Goal: Information Seeking & Learning: Learn about a topic

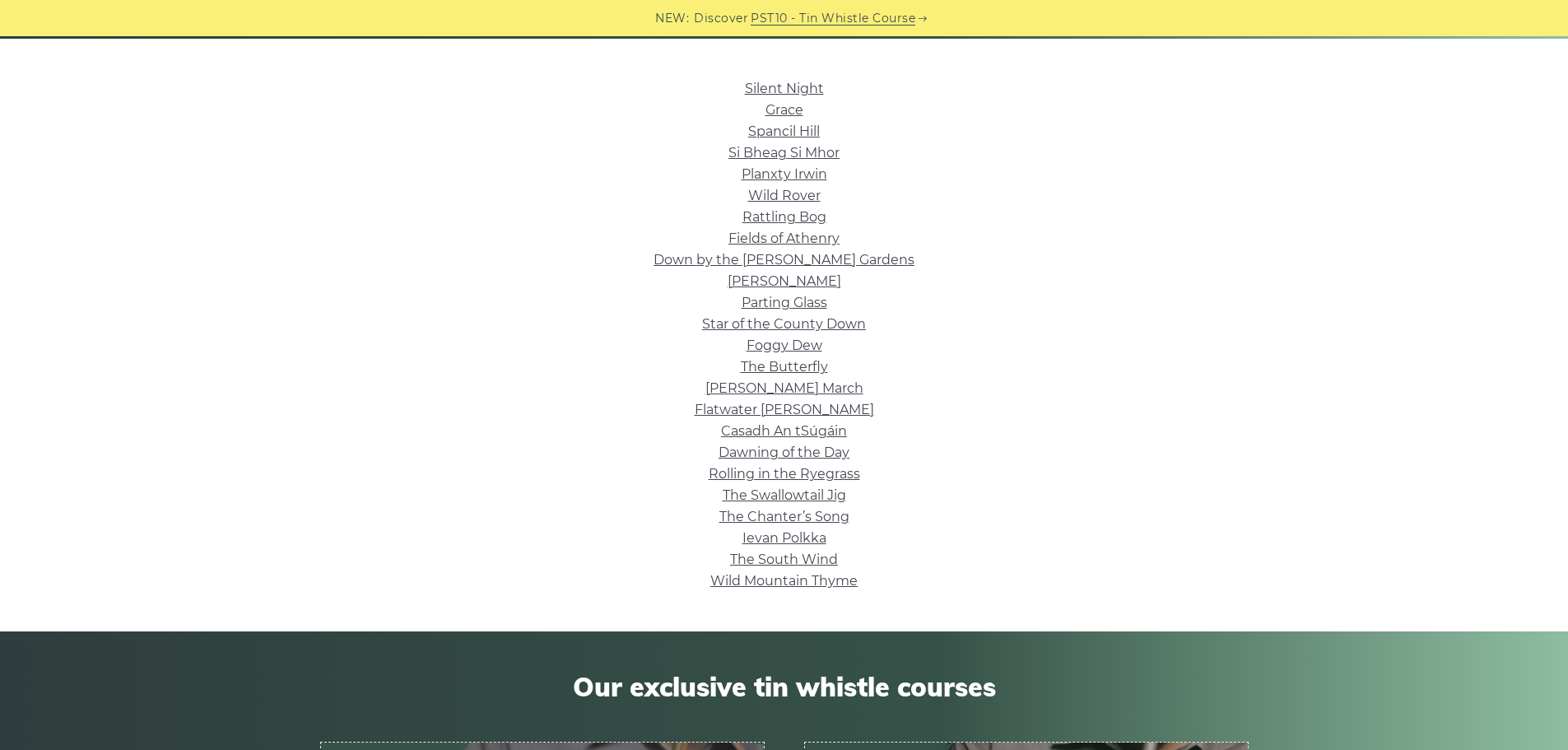
scroll to position [412, 0]
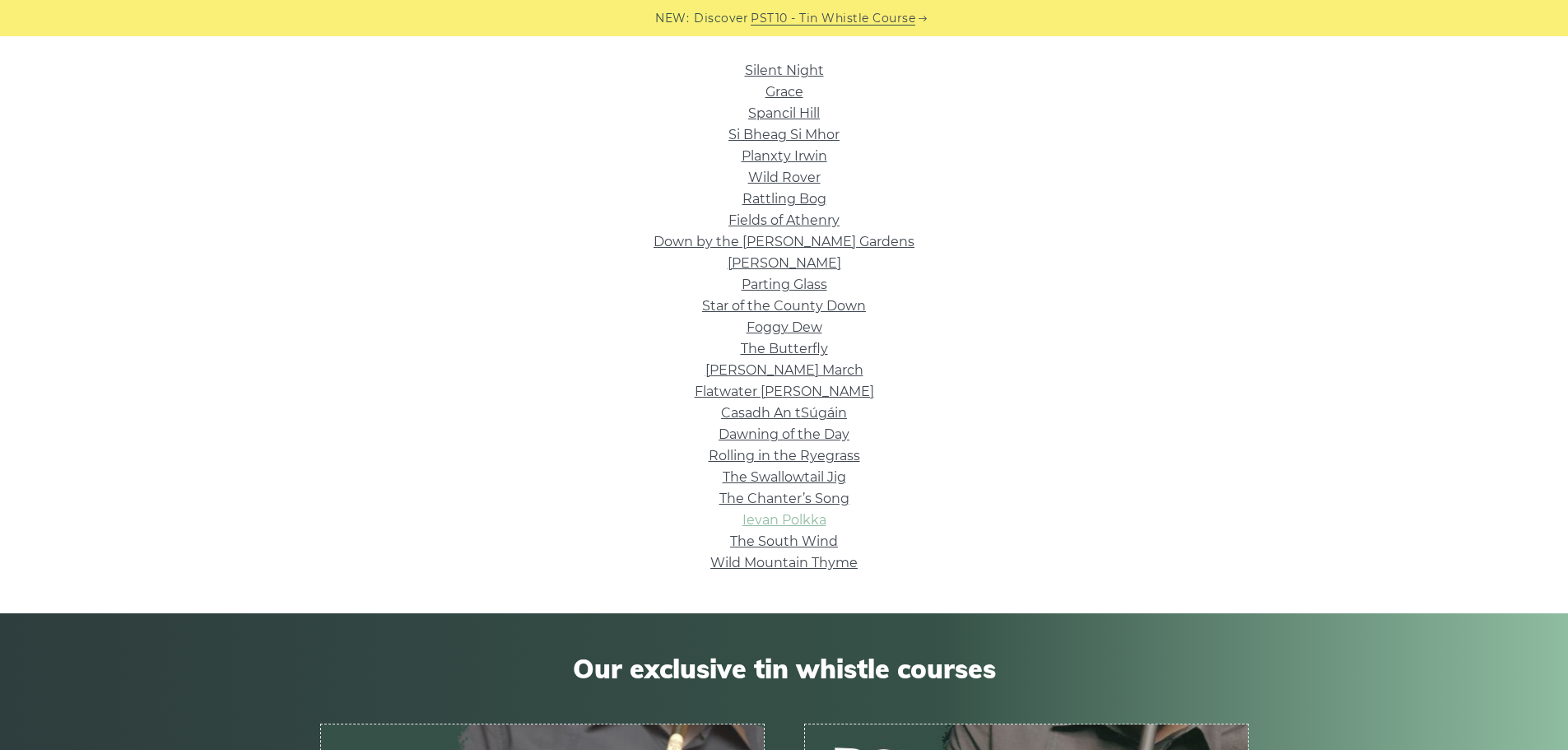
click at [769, 522] on link "Ievan Polkka" at bounding box center [784, 520] width 84 height 15
click at [764, 565] on link "Wild Mountain Thyme" at bounding box center [784, 562] width 148 height 15
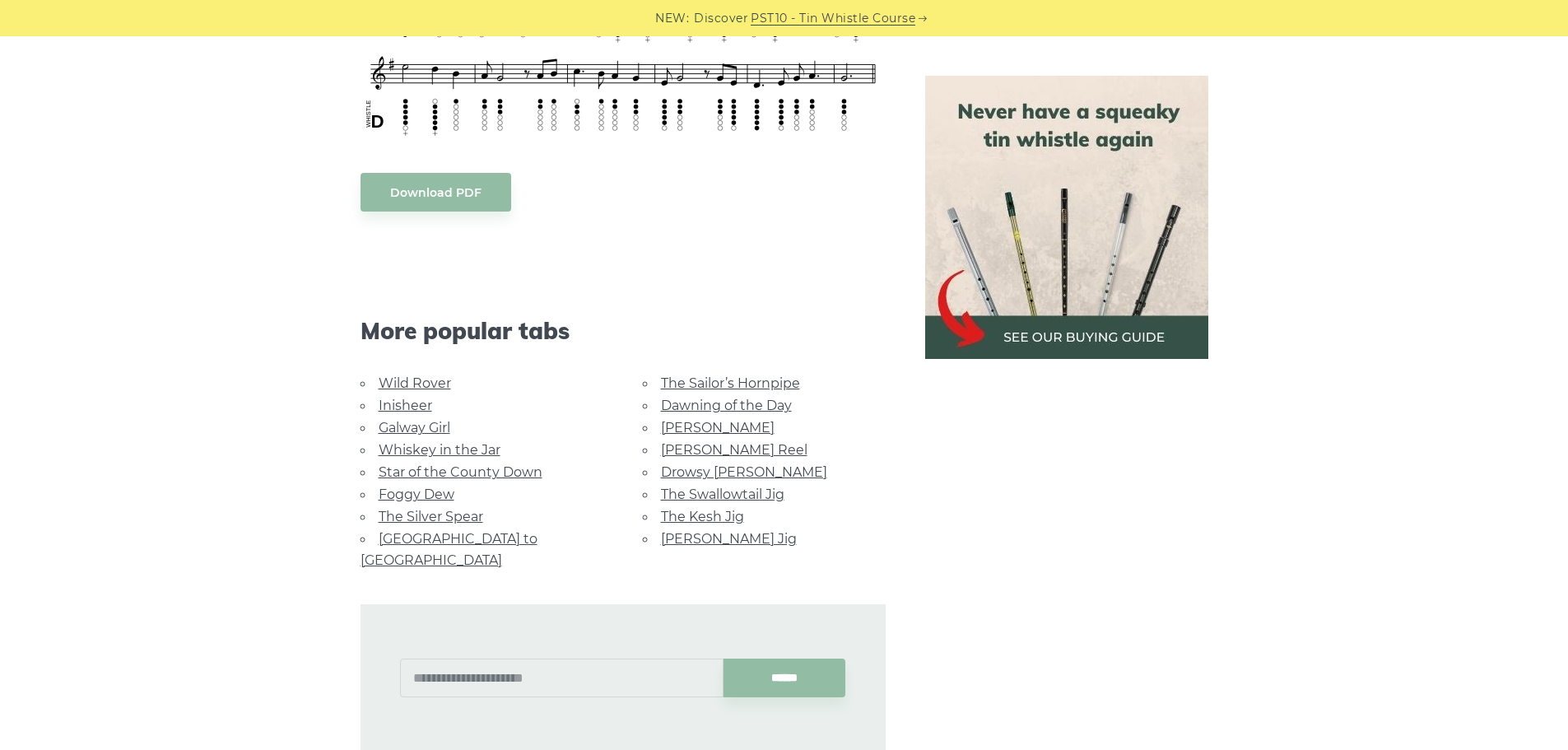
scroll to position [823, 0]
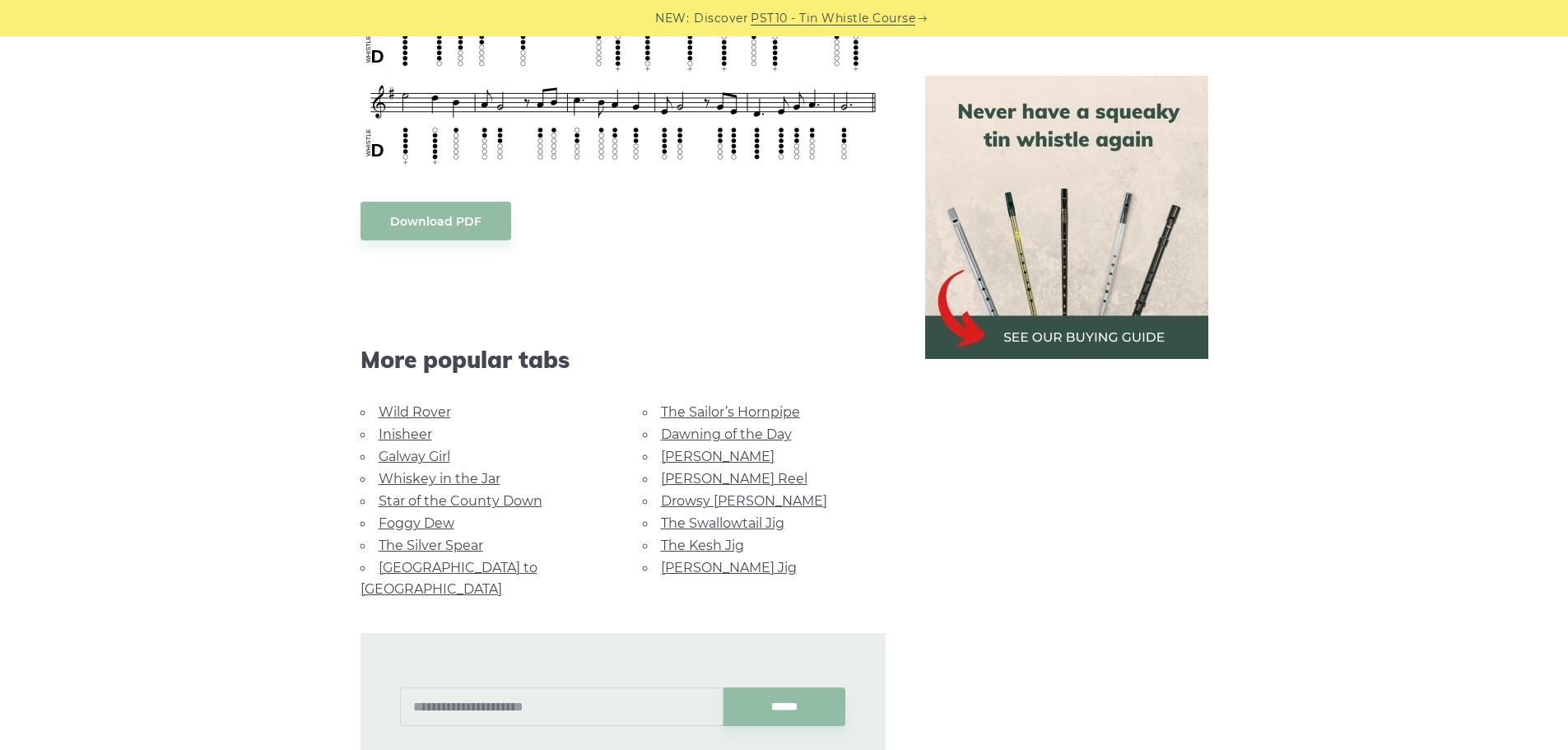
click at [467, 481] on link "Whiskey in the Jar" at bounding box center [439, 479] width 122 height 15
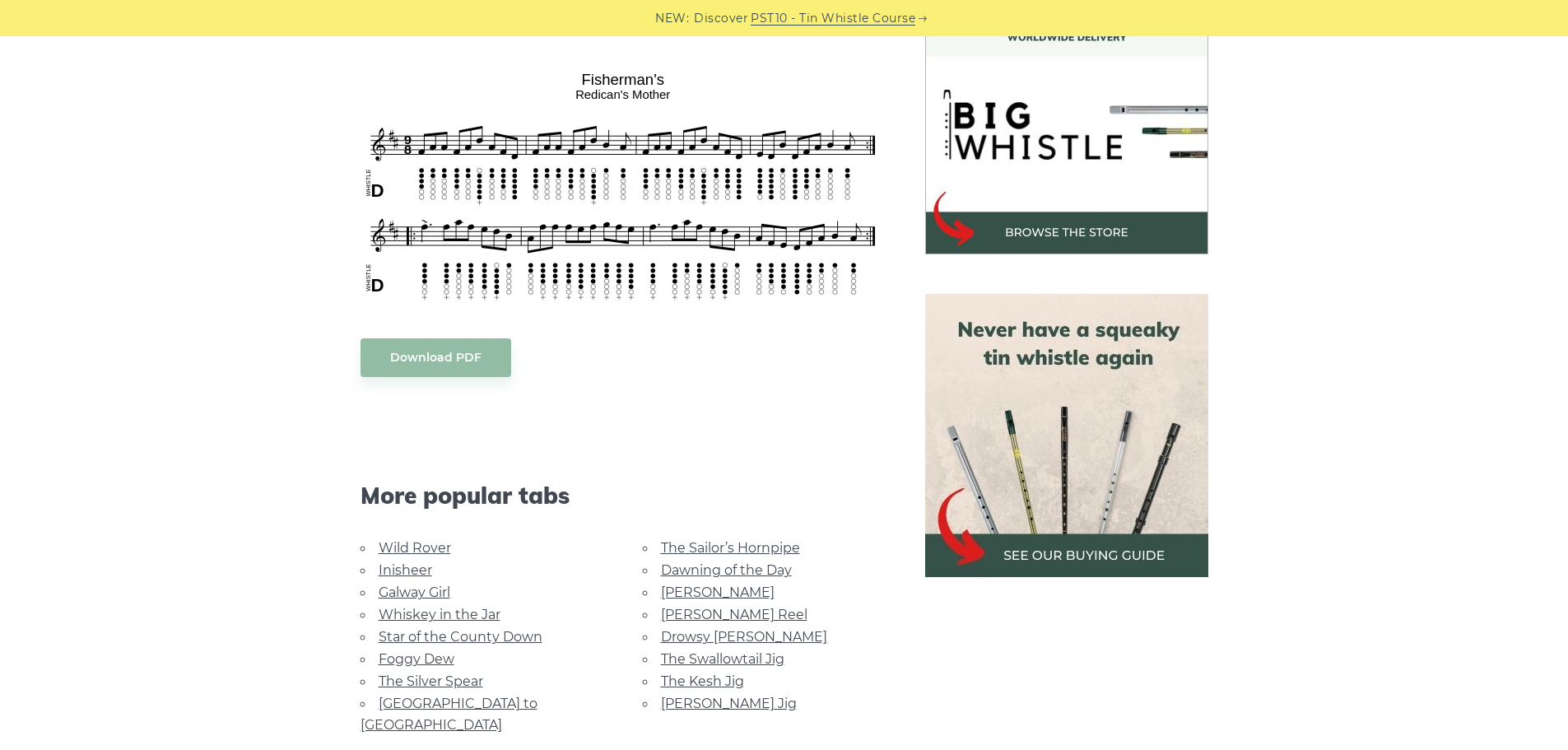
scroll to position [494, 0]
